Goal: Transaction & Acquisition: Obtain resource

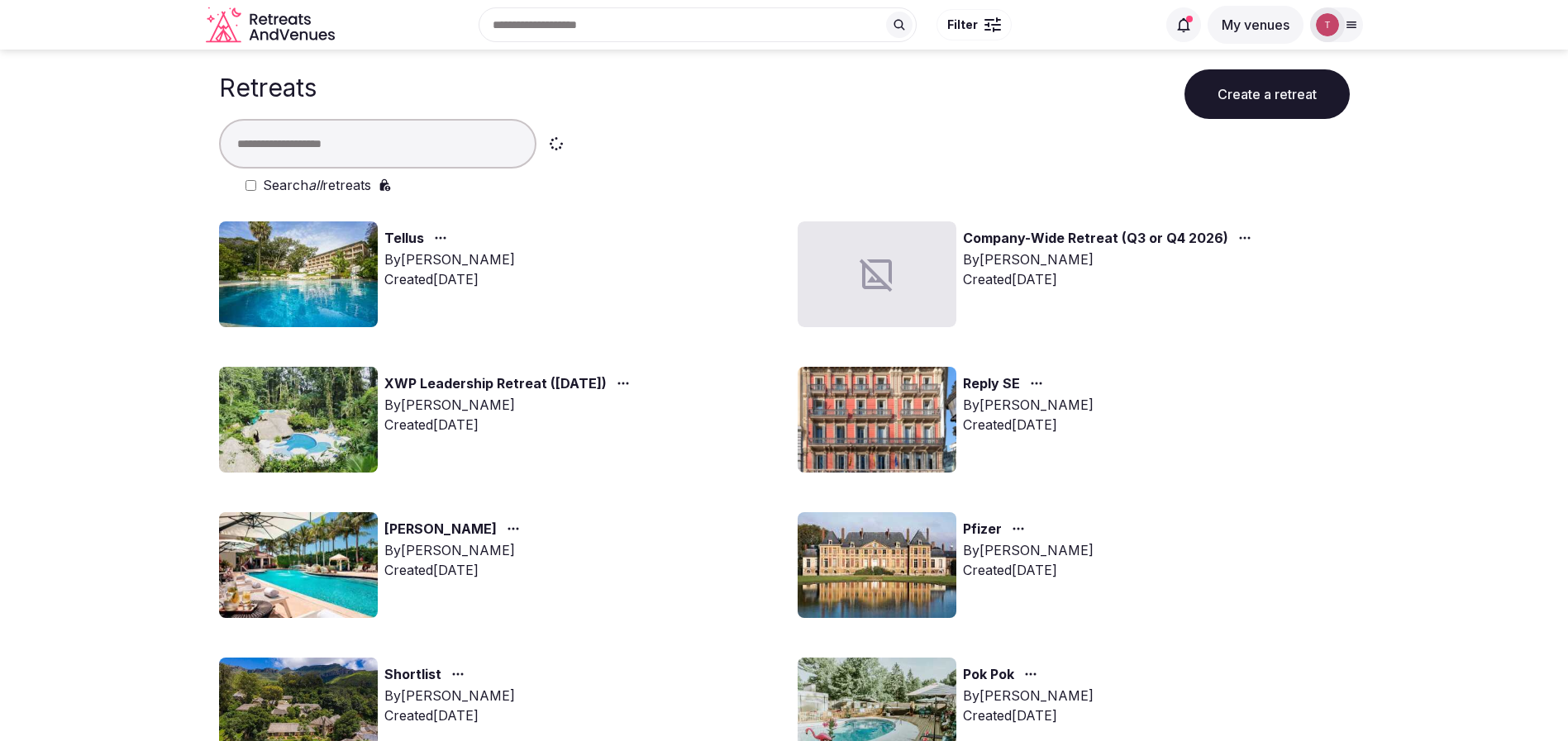
click at [1231, 452] on div "Reply SE By Thiago Martins Created Aug 27th, 2025" at bounding box center [1073, 419] width 552 height 106
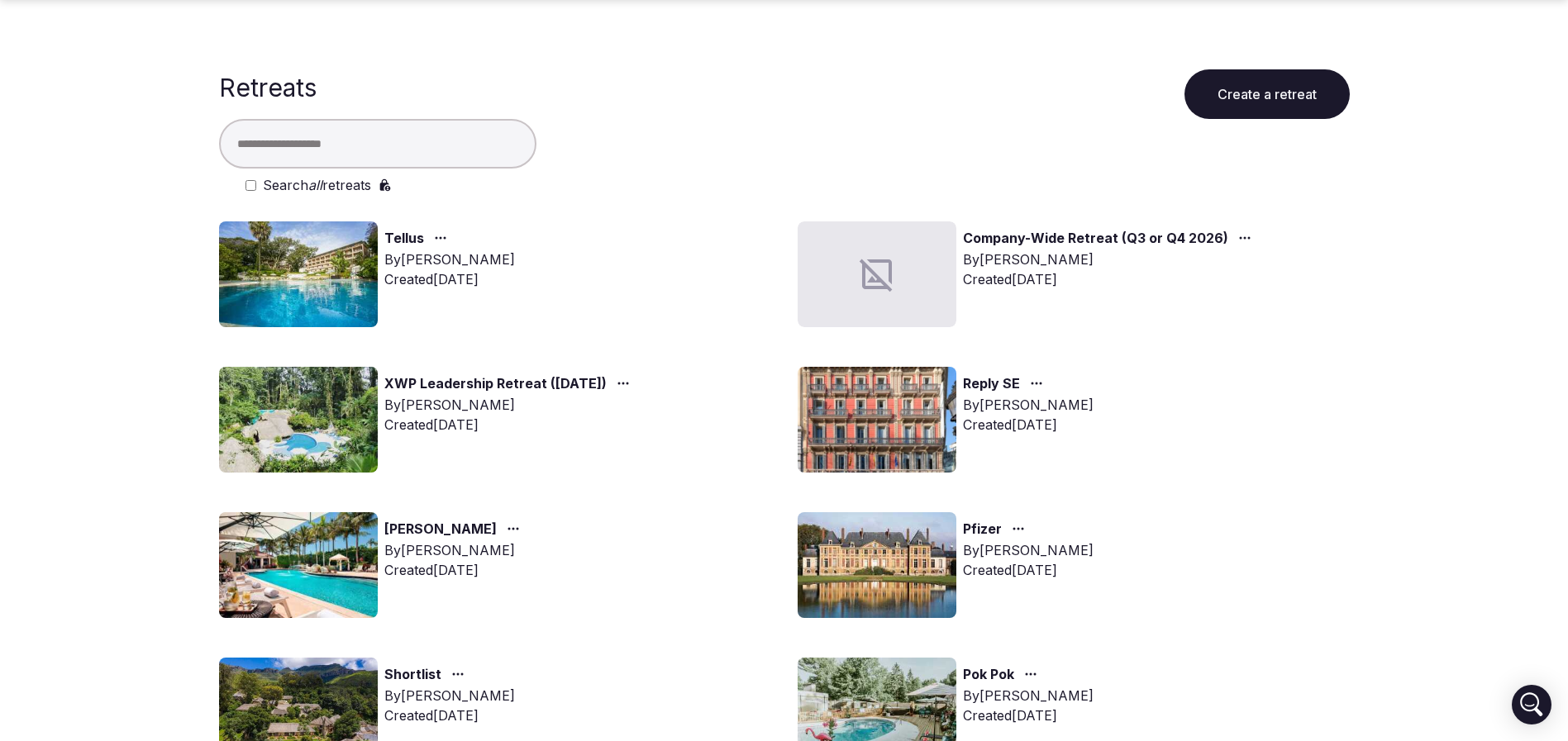
scroll to position [1322, 0]
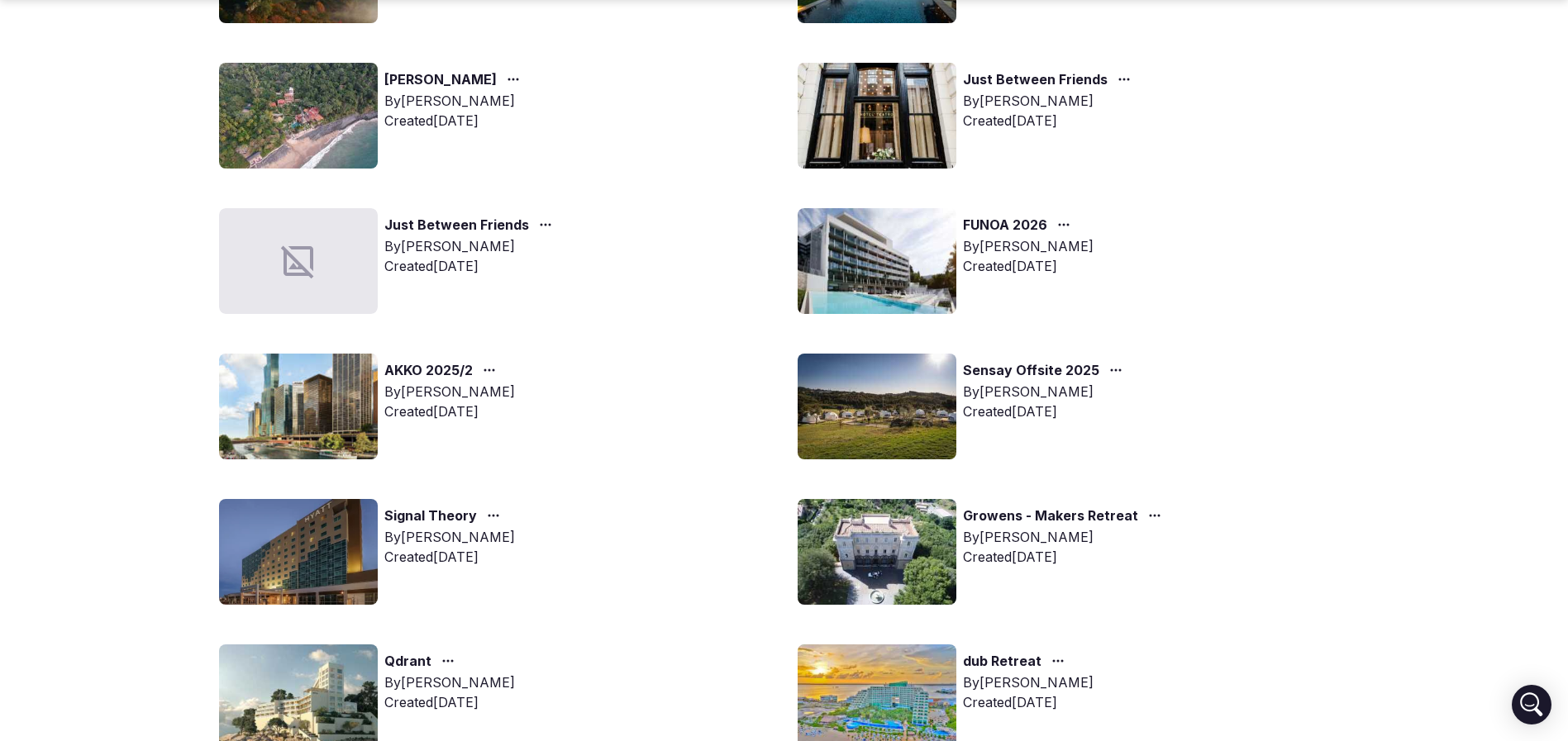
click at [290, 411] on img at bounding box center [298, 406] width 159 height 106
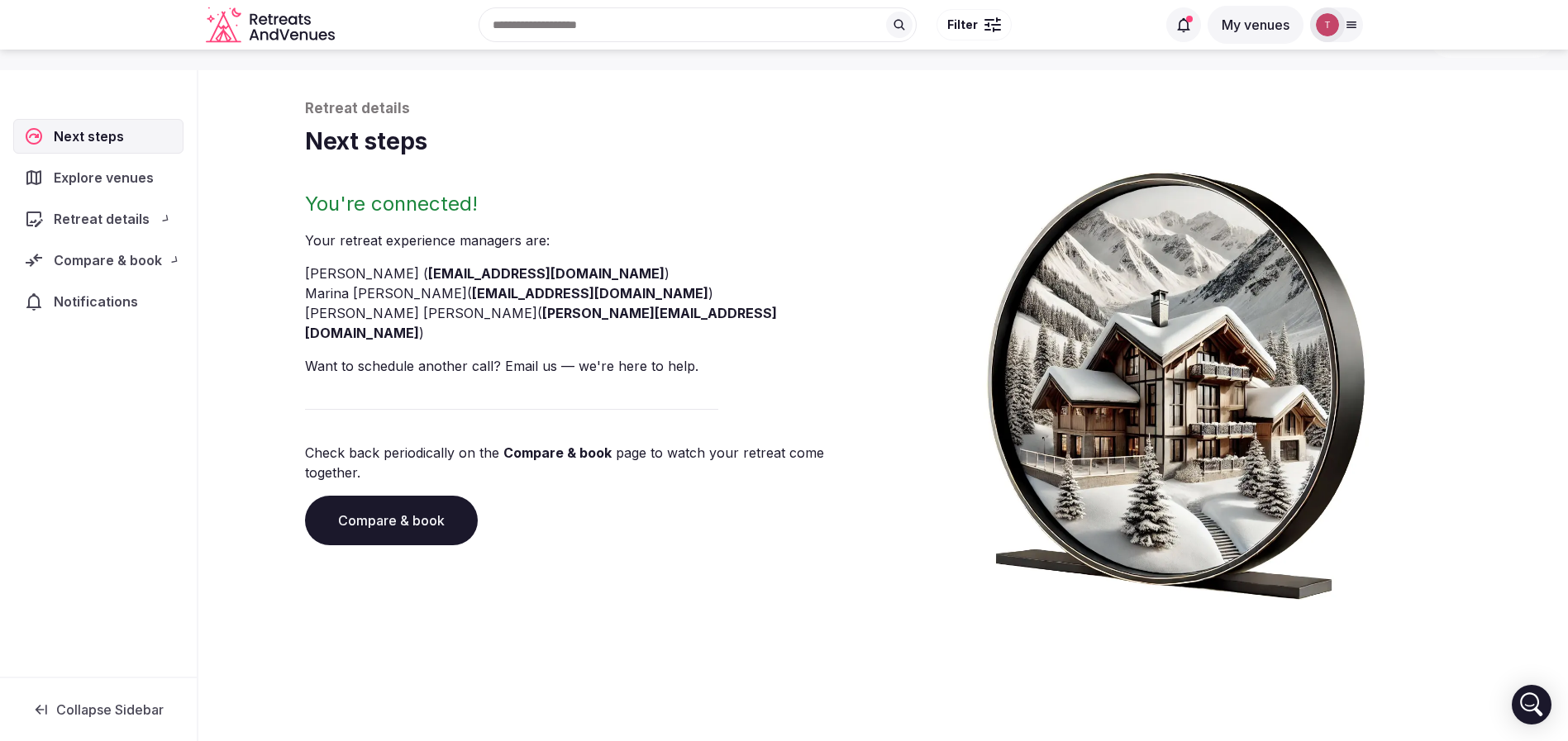
scroll to position [56, 0]
click at [390, 496] on link "Compare & book" at bounding box center [392, 520] width 173 height 50
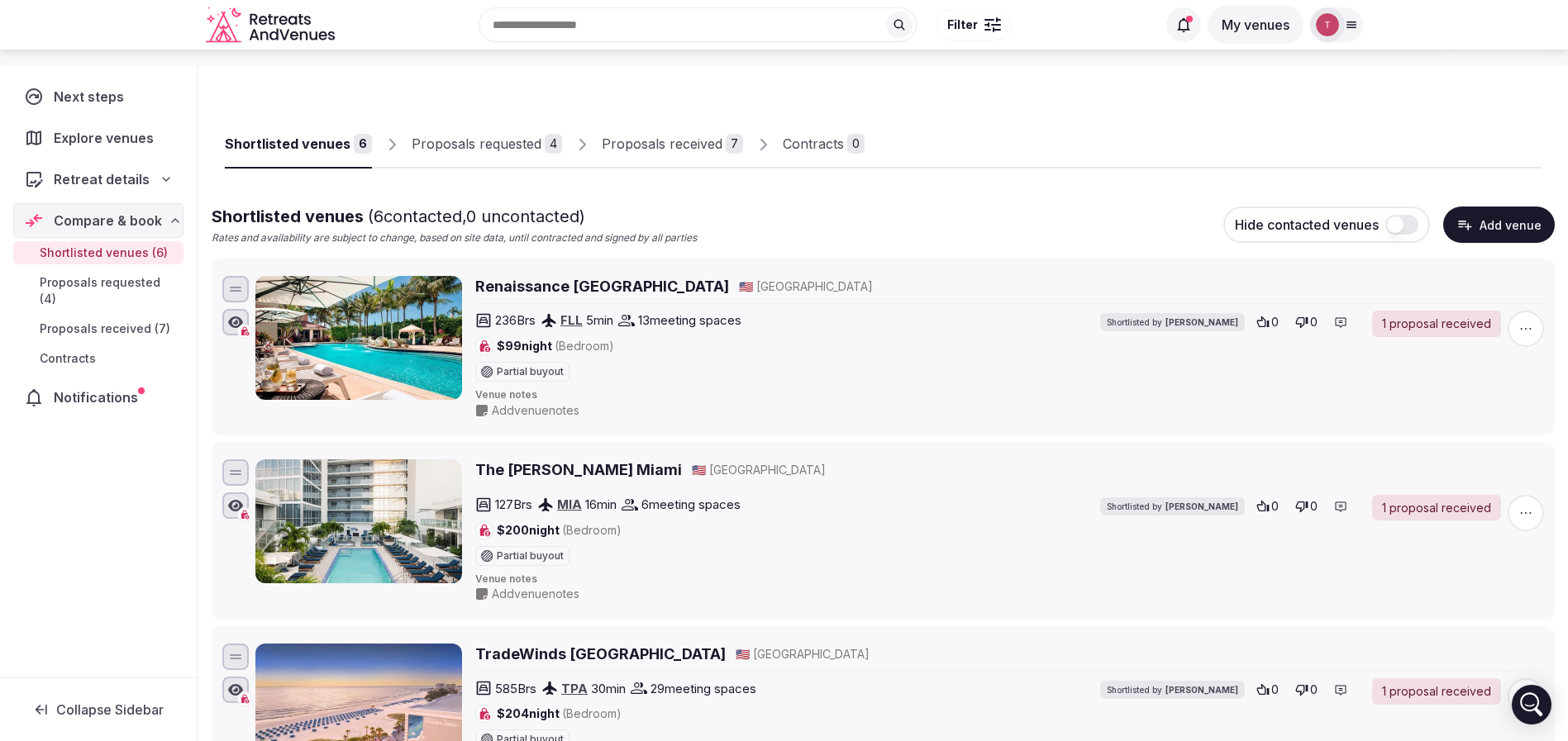
click at [726, 146] on div "7" at bounding box center [734, 144] width 17 height 20
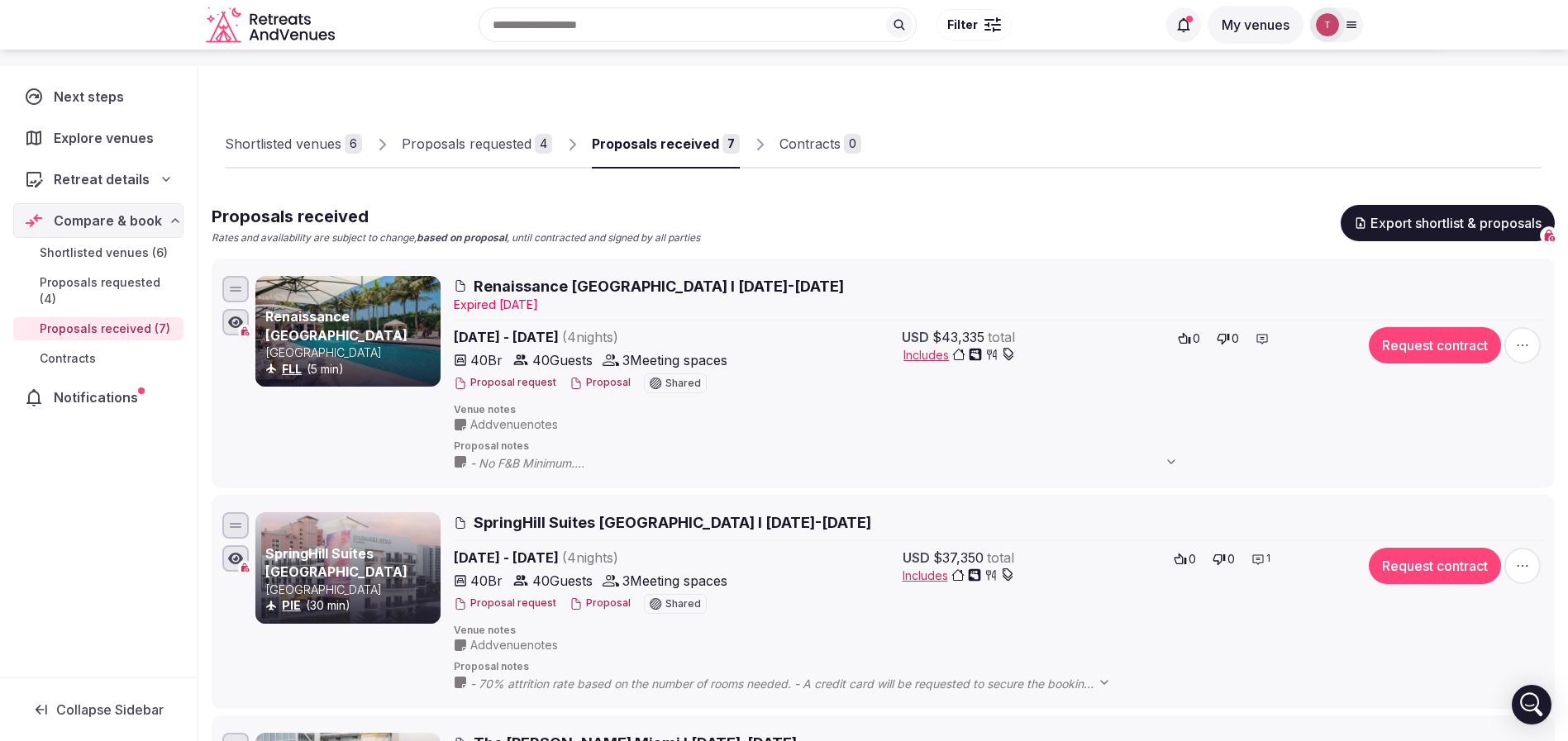
click at [843, 146] on div "0" at bounding box center [852, 144] width 17 height 20
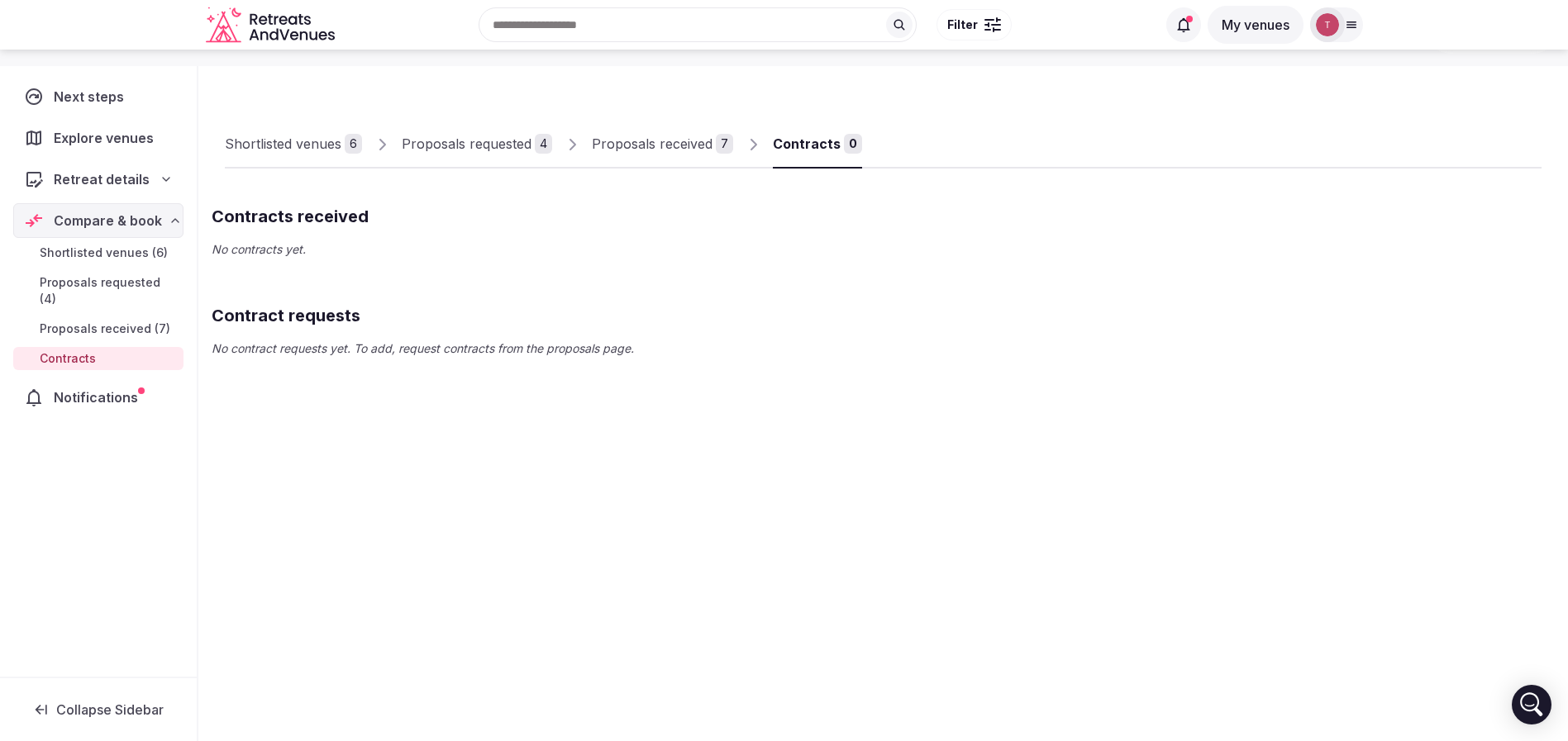
click at [724, 135] on div "7" at bounding box center [724, 144] width 17 height 20
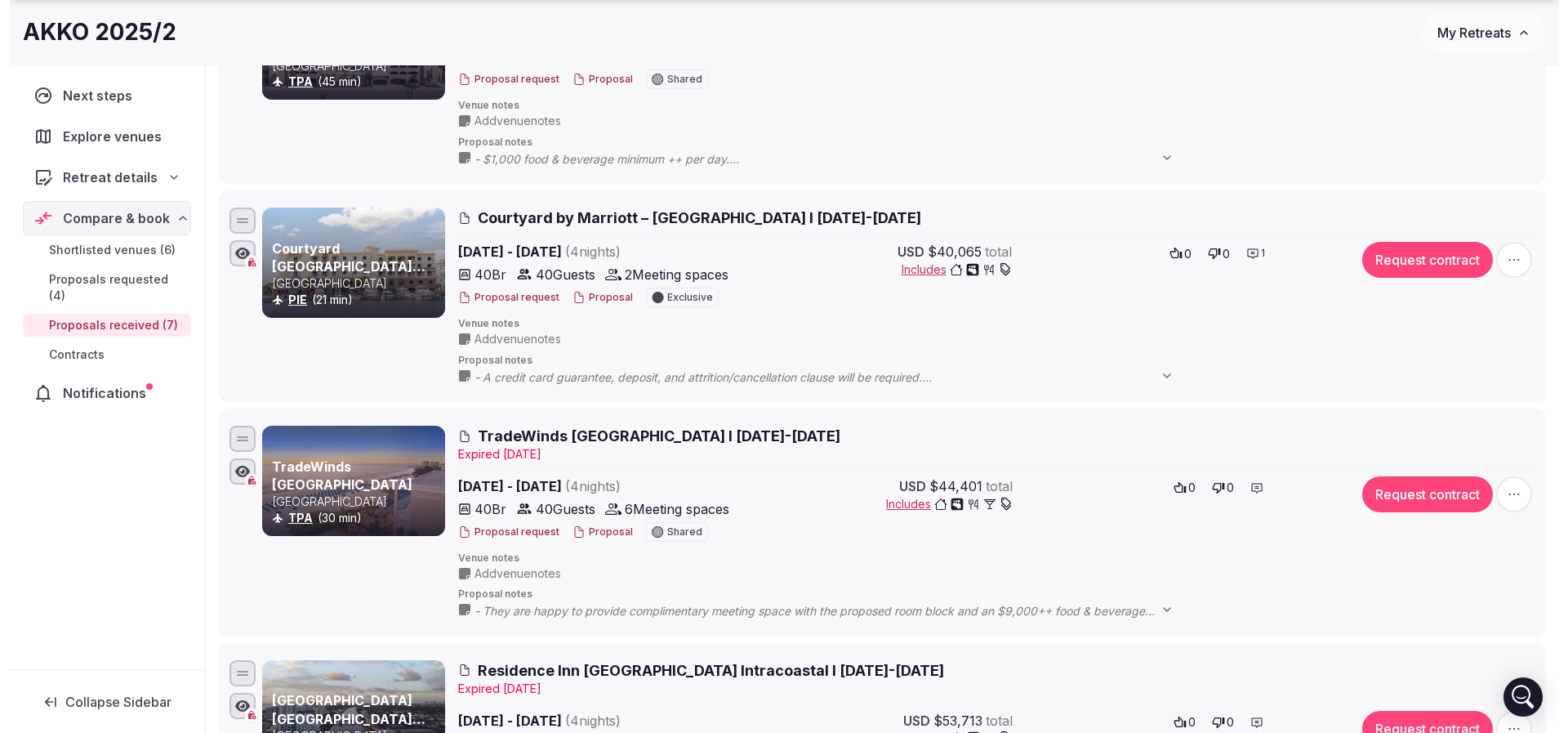
scroll to position [1159, 0]
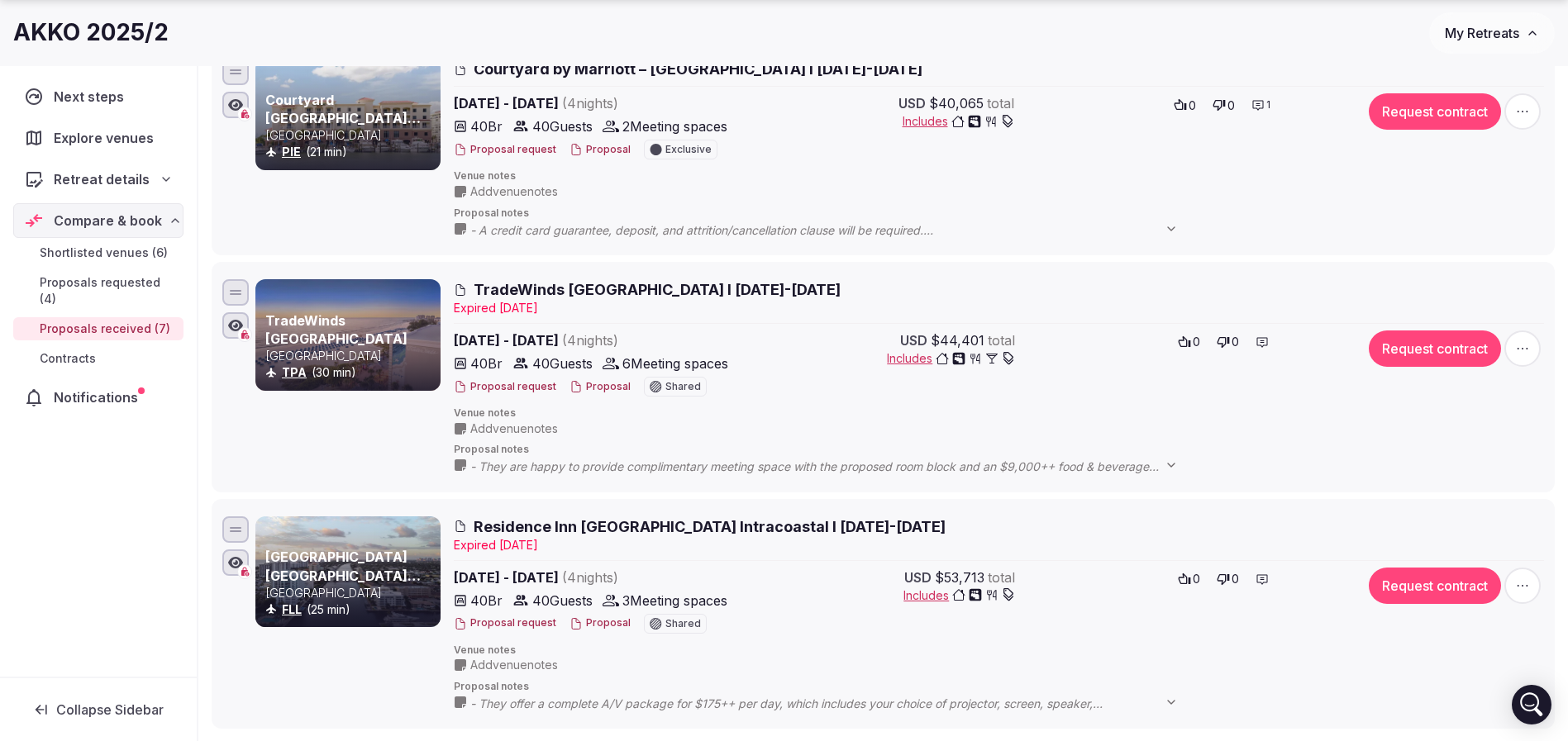
click at [606, 387] on button "Proposal" at bounding box center [600, 386] width 61 height 14
click at [596, 383] on button "Proposal" at bounding box center [600, 386] width 61 height 14
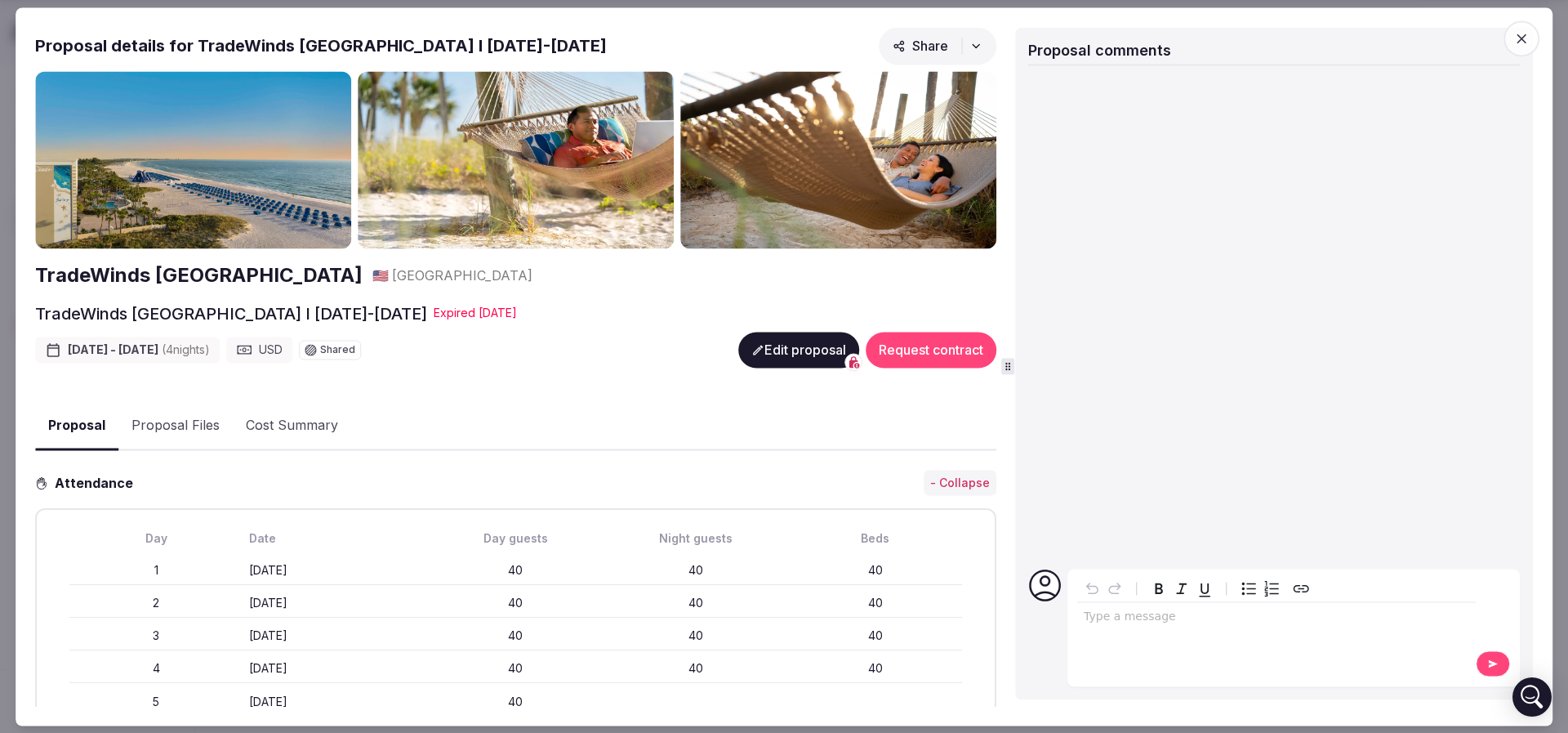
click at [195, 426] on button "Proposal Files" at bounding box center [175, 427] width 115 height 47
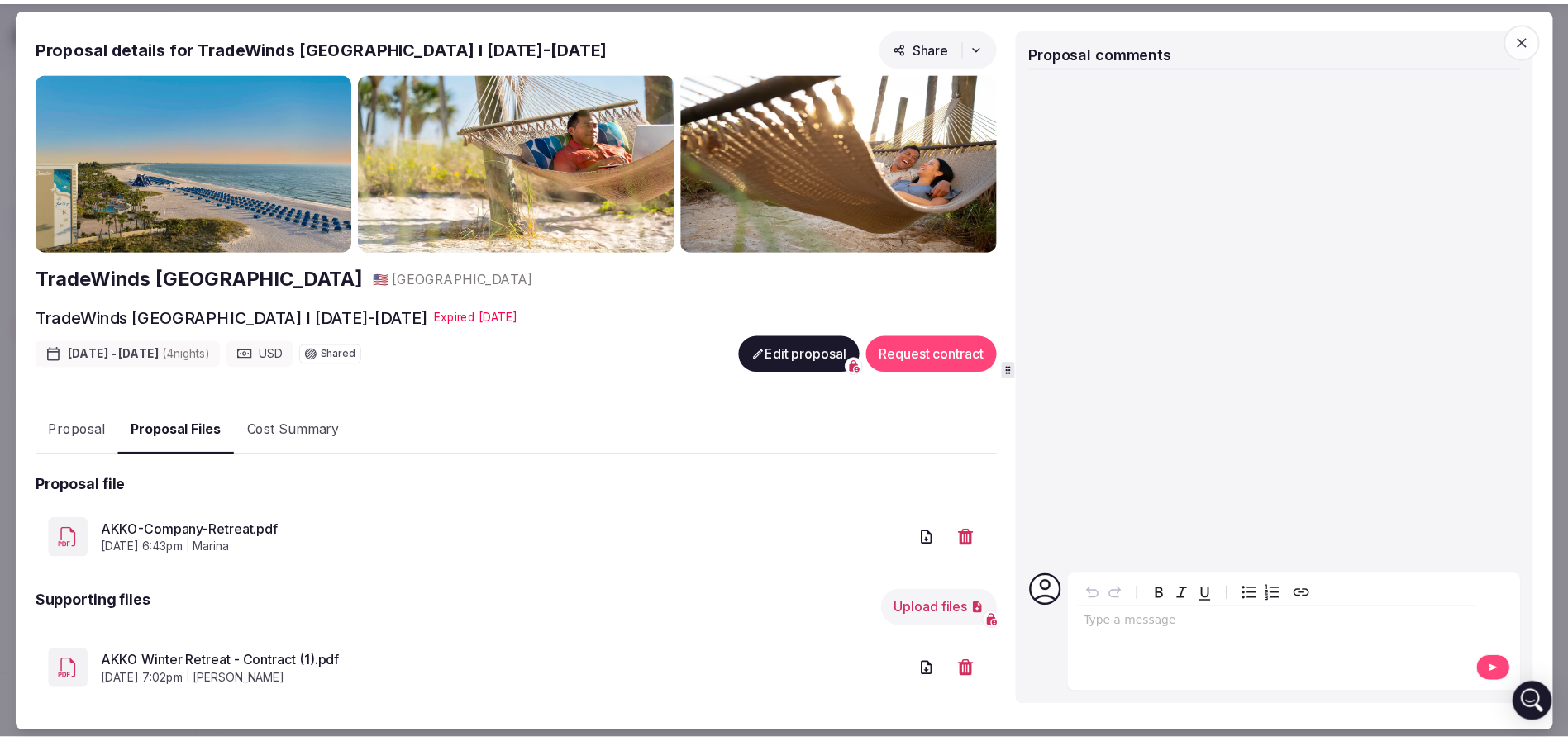
scroll to position [124, 0]
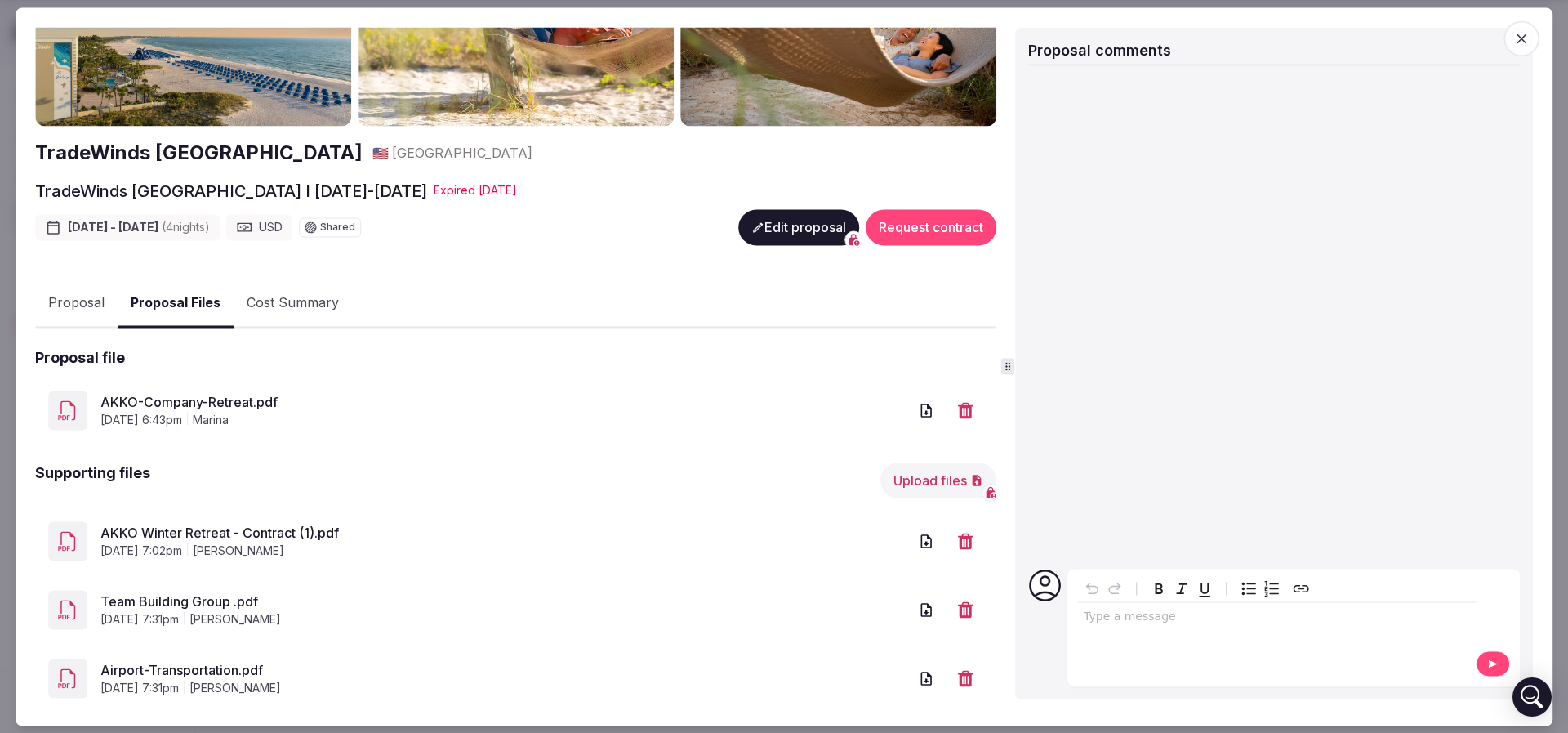
click at [306, 535] on link "AKKO Winter Retreat - Contract (1).pdf" at bounding box center [504, 534] width 808 height 20
click at [1519, 36] on icon "button" at bounding box center [1522, 38] width 16 height 16
